Goal: Download file/media

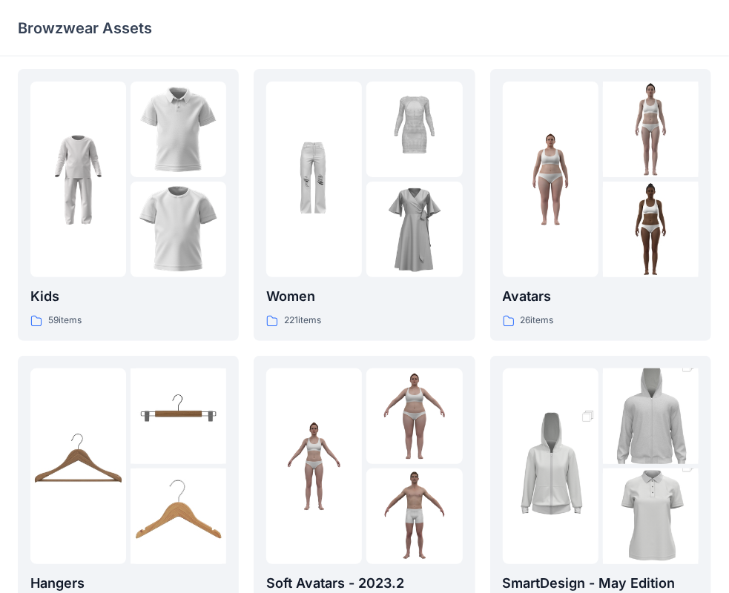
scroll to position [11, 0]
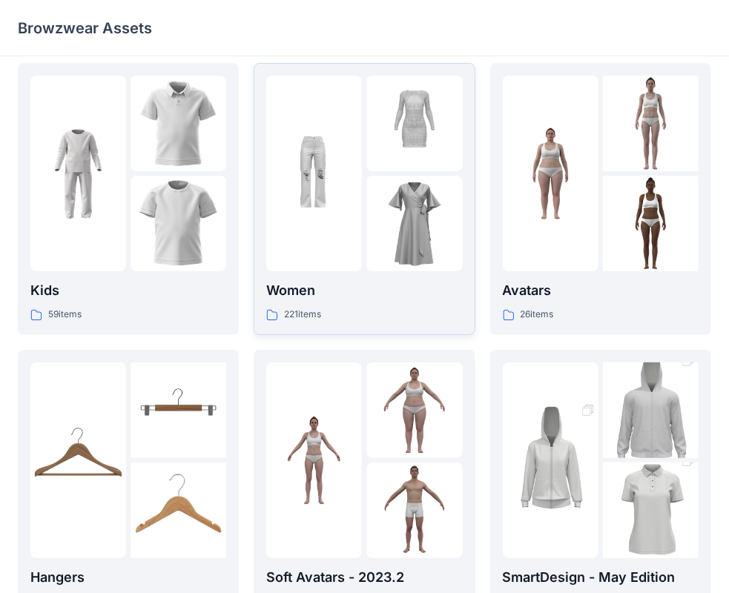
click at [415, 225] on img at bounding box center [414, 224] width 96 height 96
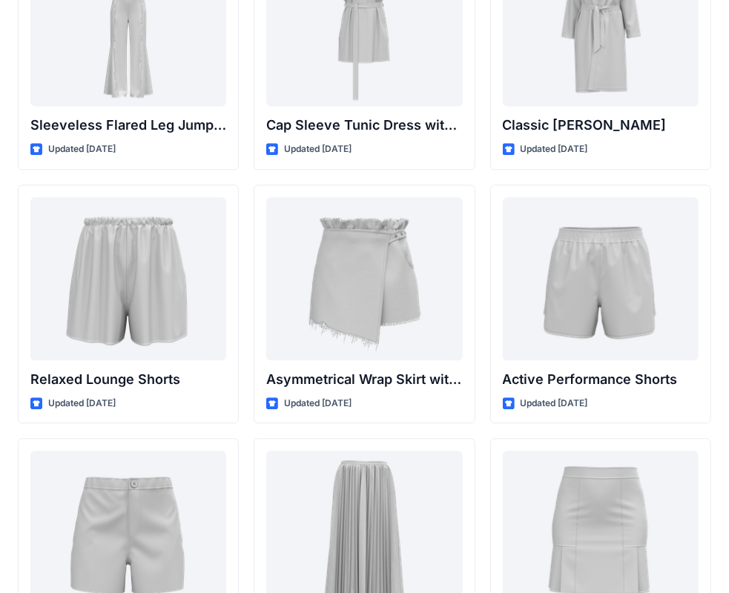
scroll to position [3384, 0]
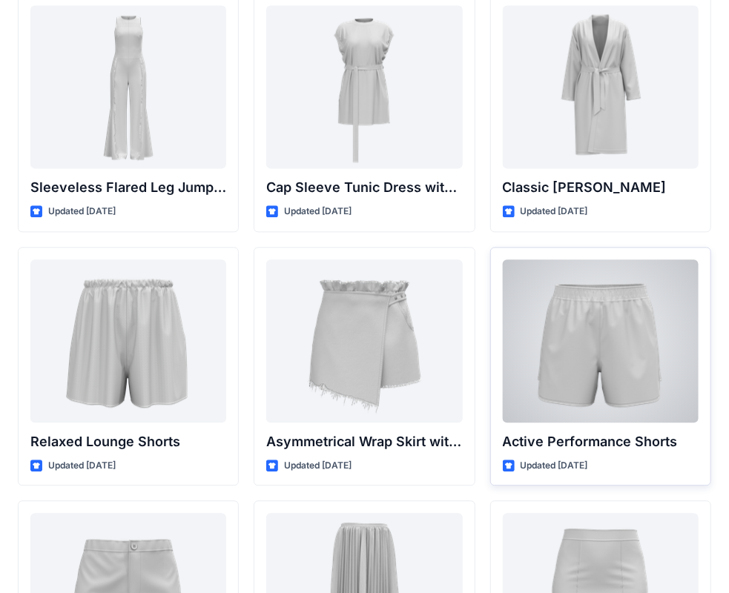
click at [610, 351] on div at bounding box center [601, 341] width 196 height 163
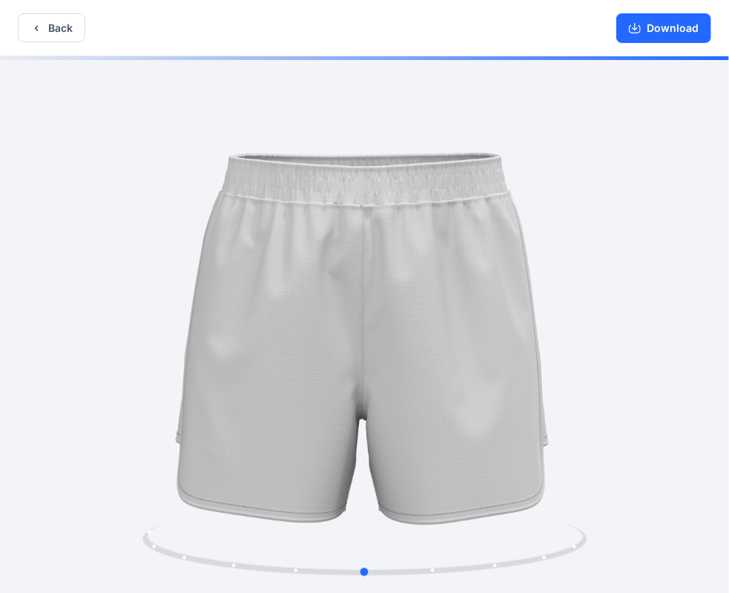
click at [591, 350] on div at bounding box center [364, 326] width 729 height 540
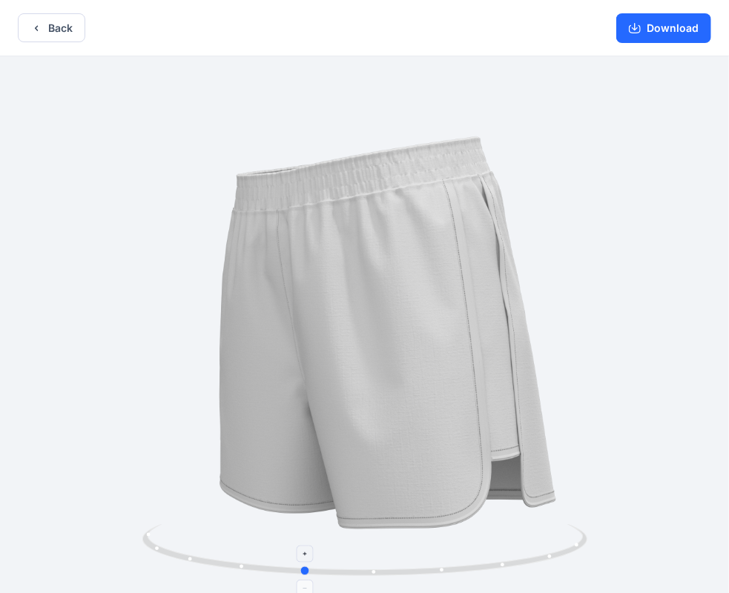
drag, startPoint x: 364, startPoint y: 572, endPoint x: 302, endPoint y: 580, distance: 62.7
click at [302, 580] on icon at bounding box center [366, 552] width 449 height 56
click at [645, 30] on button "Download" at bounding box center [663, 28] width 95 height 30
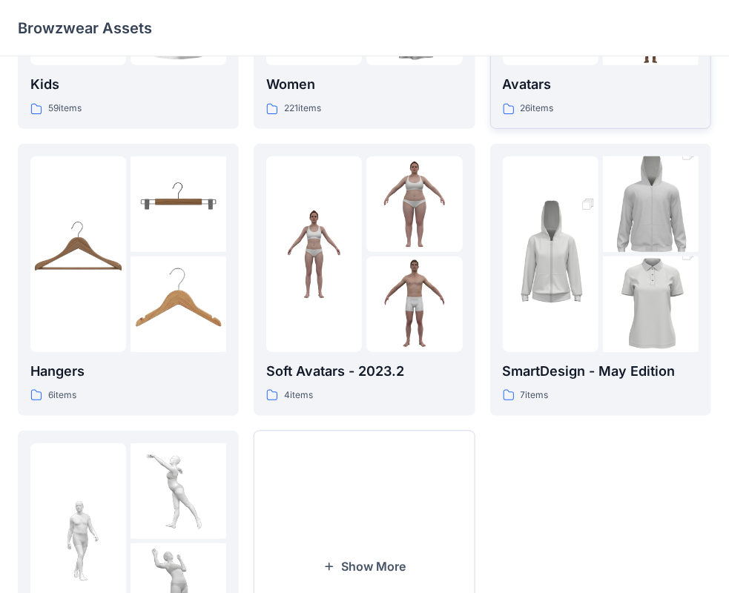
scroll to position [368, 0]
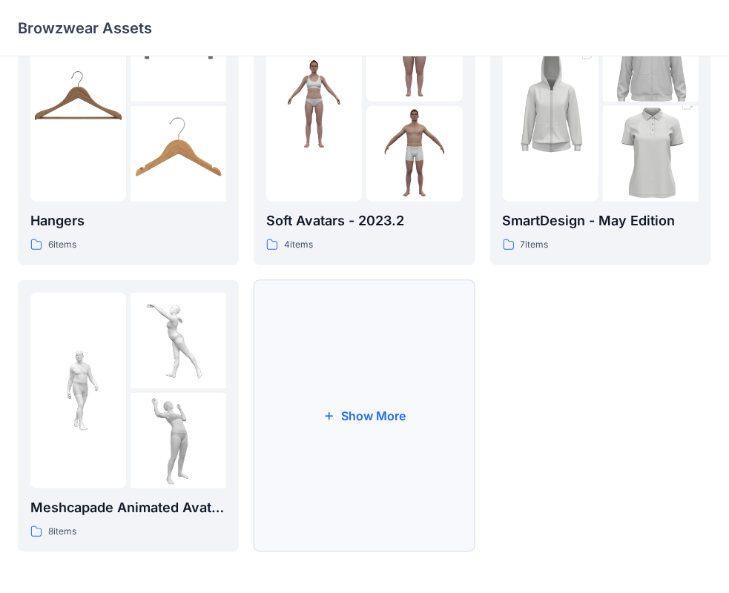
click at [410, 422] on button "Show More" at bounding box center [364, 416] width 221 height 272
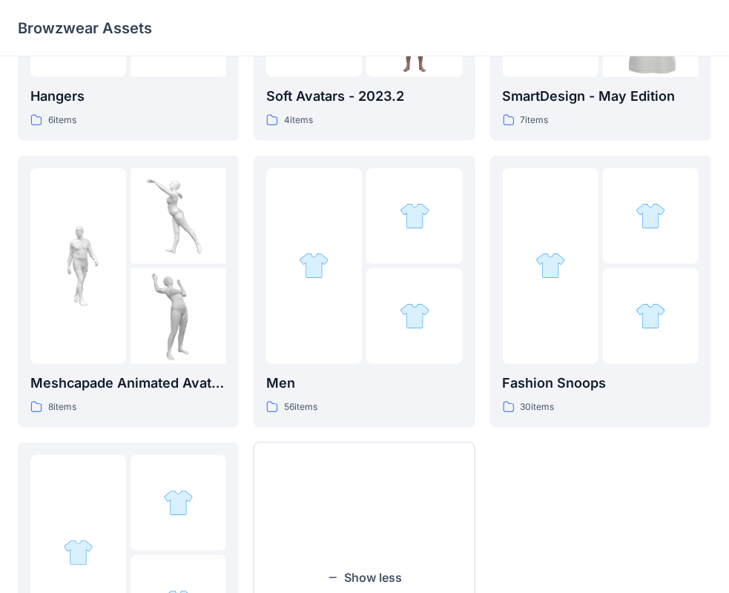
scroll to position [656, 0]
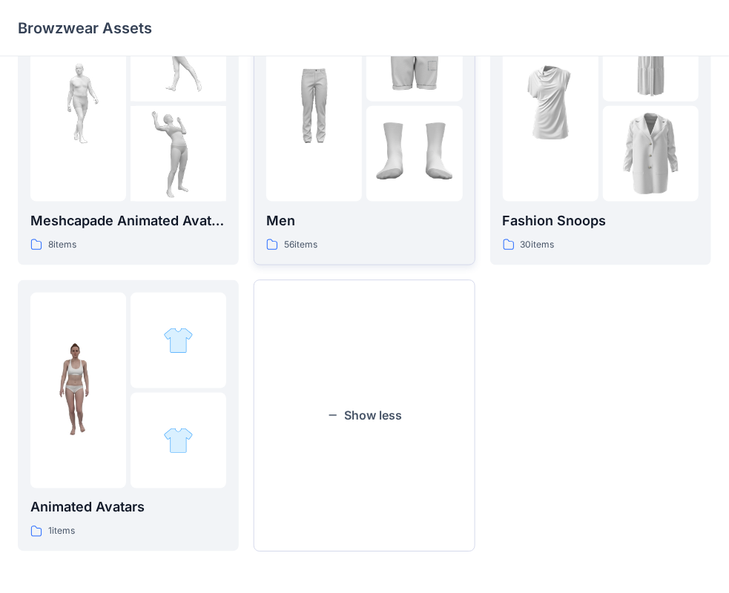
click at [322, 88] on img at bounding box center [314, 104] width 96 height 96
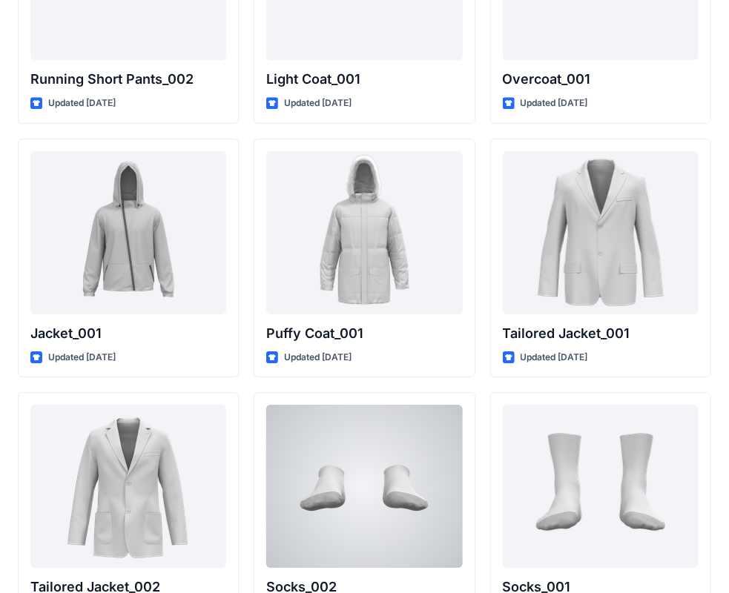
scroll to position [3999, 0]
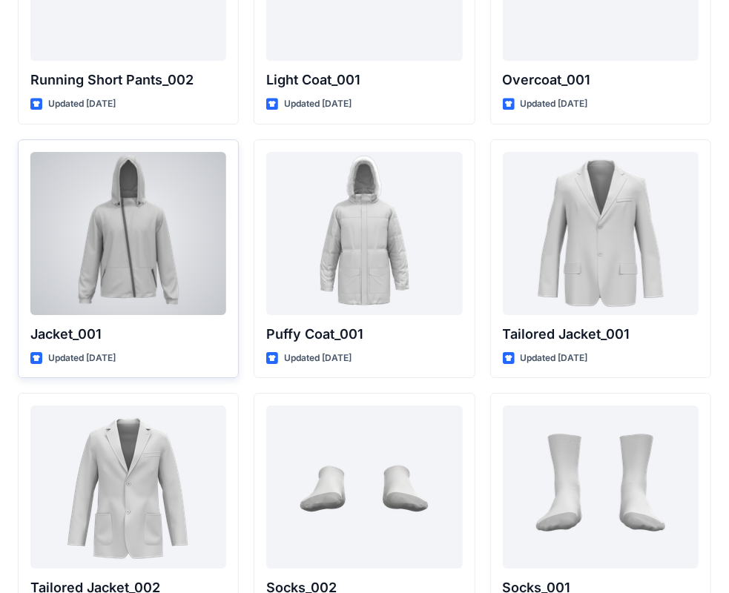
click at [154, 212] on div at bounding box center [128, 233] width 196 height 163
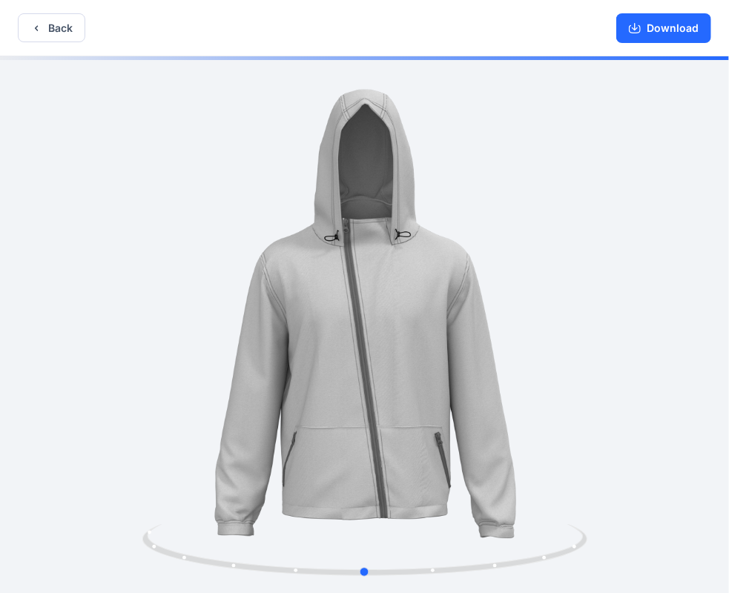
click at [209, 205] on div at bounding box center [364, 326] width 729 height 540
click at [670, 23] on button "Download" at bounding box center [663, 28] width 95 height 30
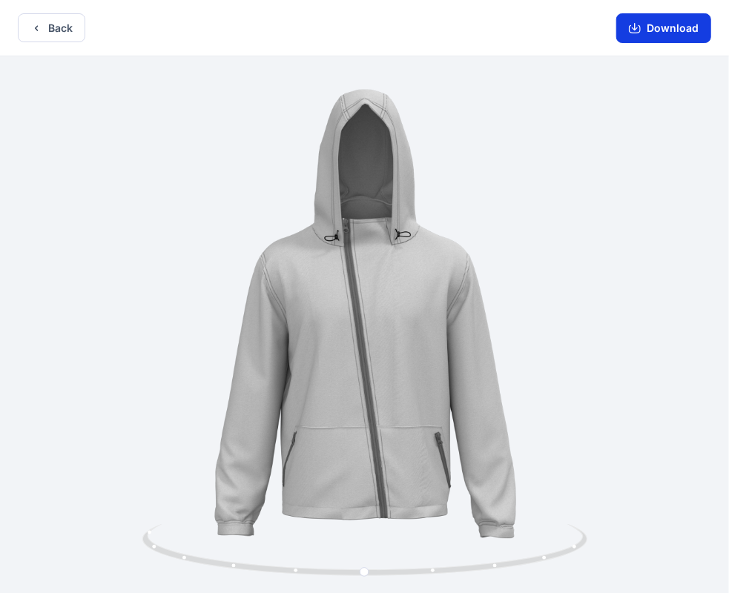
click at [630, 32] on button "Download" at bounding box center [663, 28] width 95 height 30
click at [60, 37] on button "Back" at bounding box center [51, 27] width 67 height 29
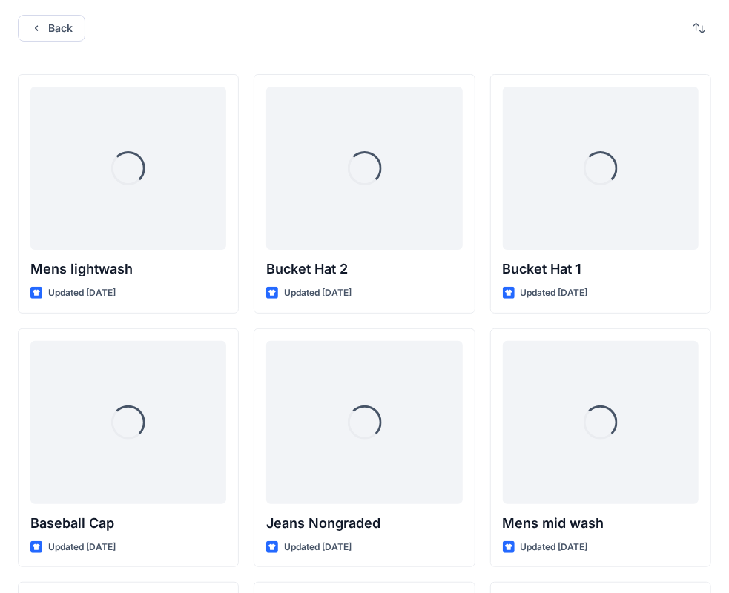
scroll to position [3999, 0]
